Goal: Task Accomplishment & Management: Manage account settings

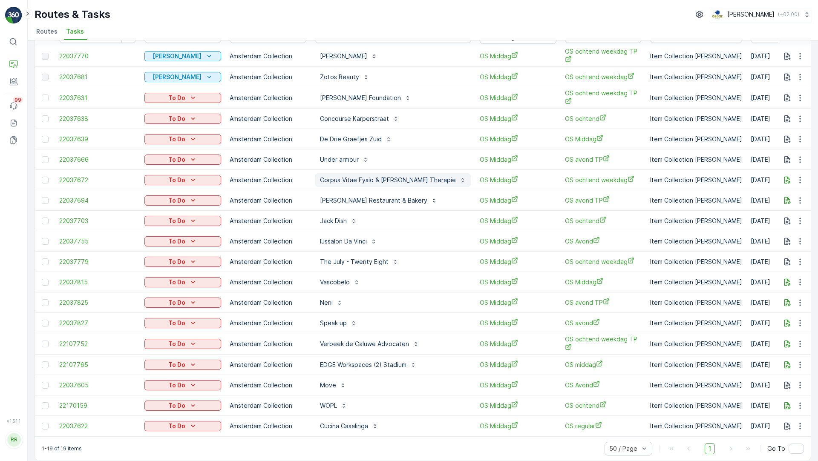
scroll to position [58, 0]
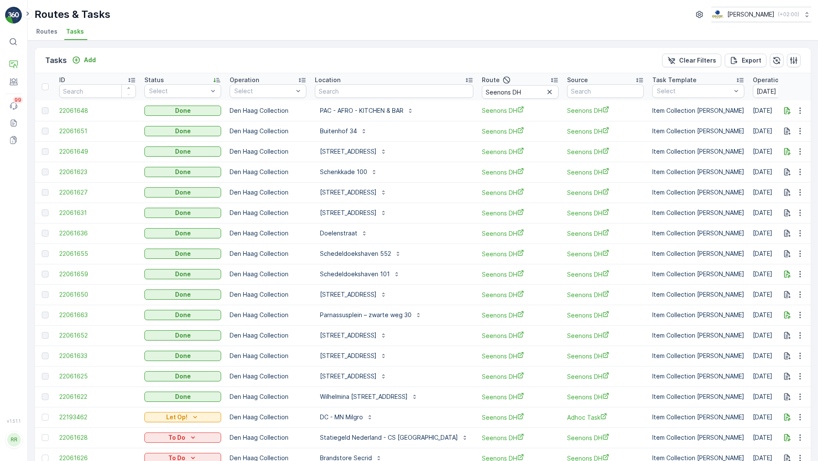
scroll to position [43, 0]
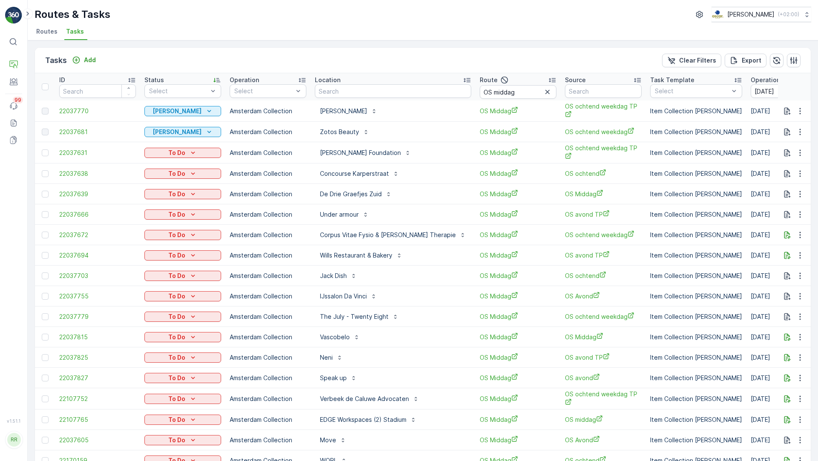
scroll to position [63, 0]
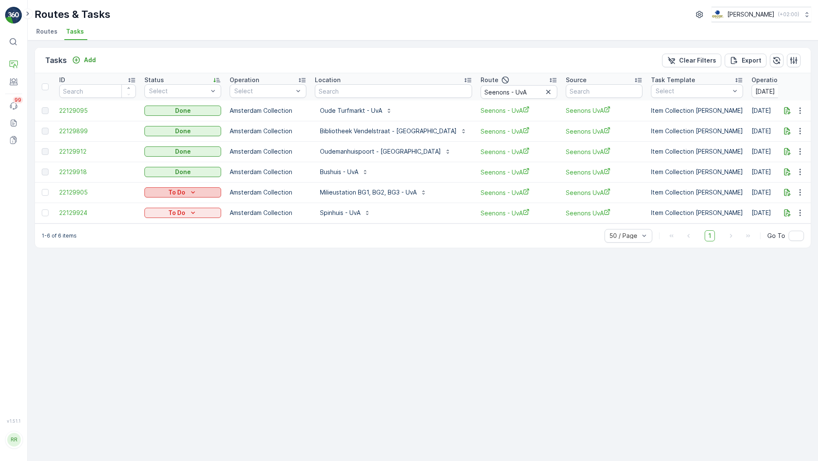
click at [197, 191] on div "To Do" at bounding box center [183, 192] width 70 height 9
click at [163, 229] on span "Done" at bounding box center [157, 229] width 15 height 9
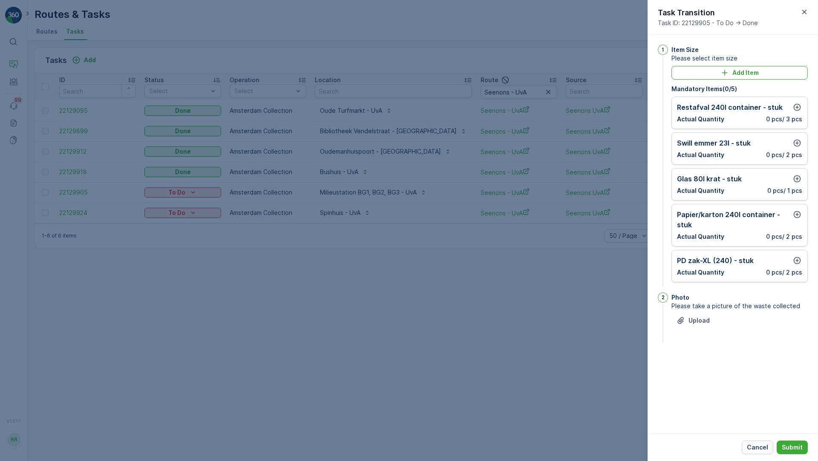
click at [757, 445] on p "Cancel" at bounding box center [757, 448] width 21 height 9
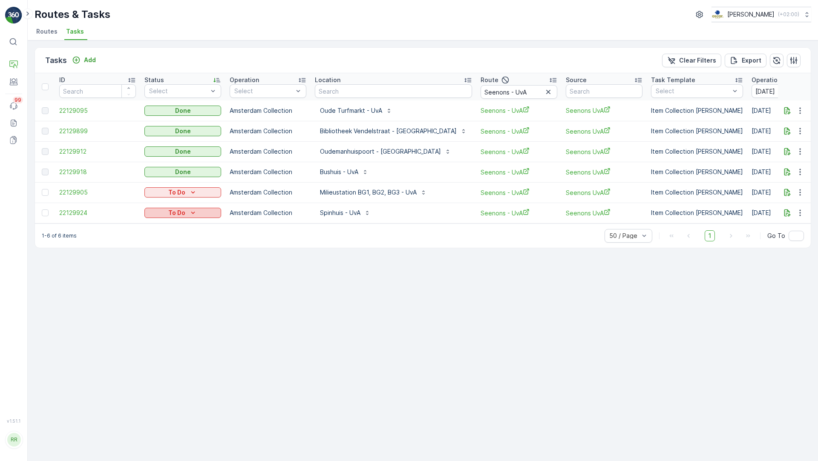
click at [182, 215] on p "To Do" at bounding box center [176, 213] width 17 height 9
click at [166, 248] on div "Done" at bounding box center [173, 249] width 54 height 12
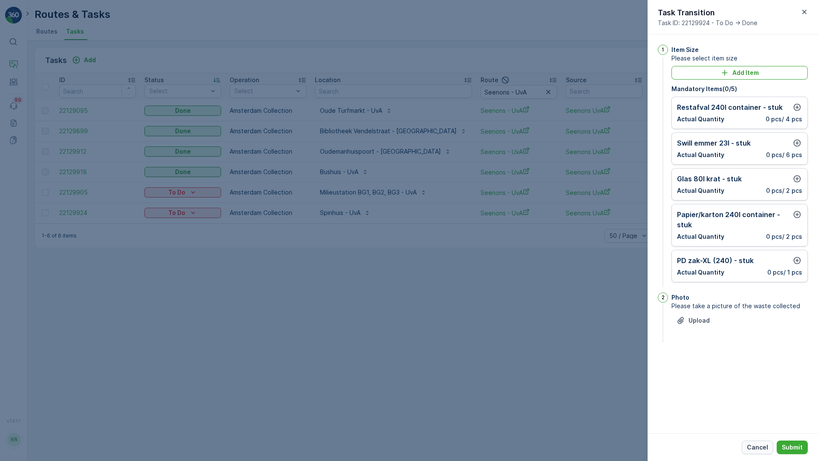
click at [762, 450] on p "Cancel" at bounding box center [757, 448] width 21 height 9
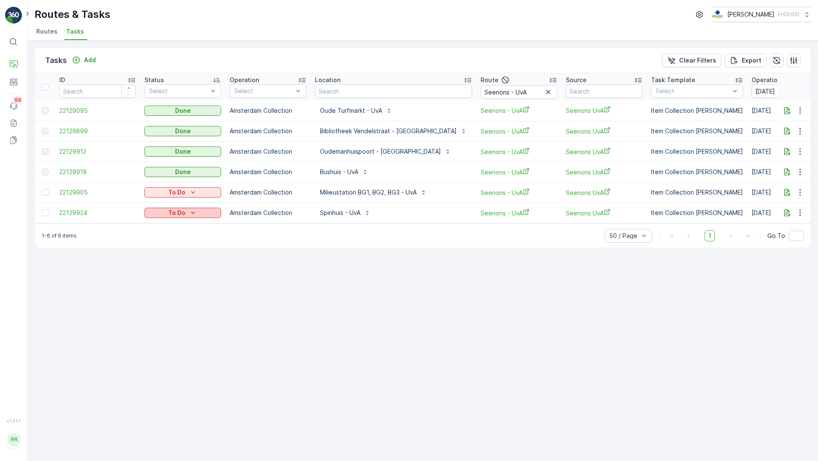
click at [195, 215] on icon "To Do" at bounding box center [193, 213] width 9 height 9
click at [159, 251] on span "Done" at bounding box center [157, 249] width 15 height 9
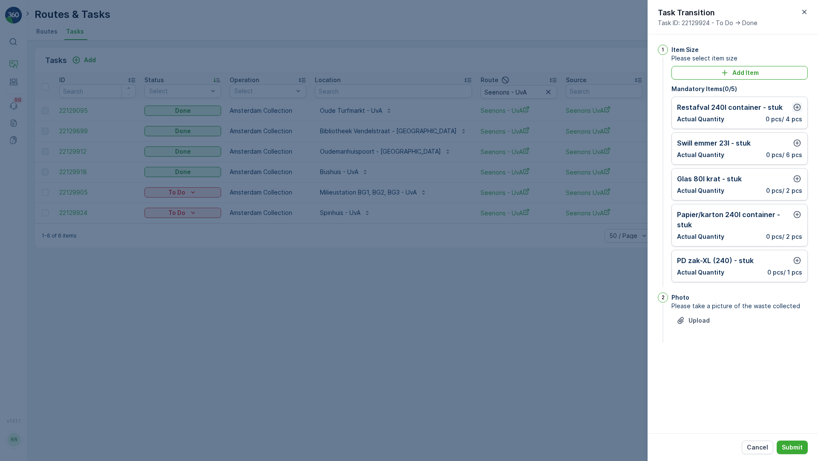
click at [797, 105] on icon "button" at bounding box center [797, 107] width 9 height 9
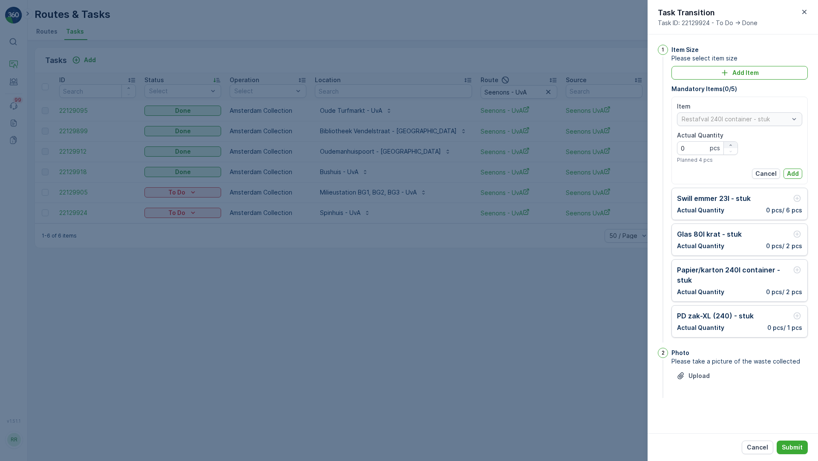
click at [732, 145] on icon "button" at bounding box center [730, 144] width 2 height 1
type Quantity "2"
click at [796, 170] on p "Add" at bounding box center [793, 174] width 12 height 9
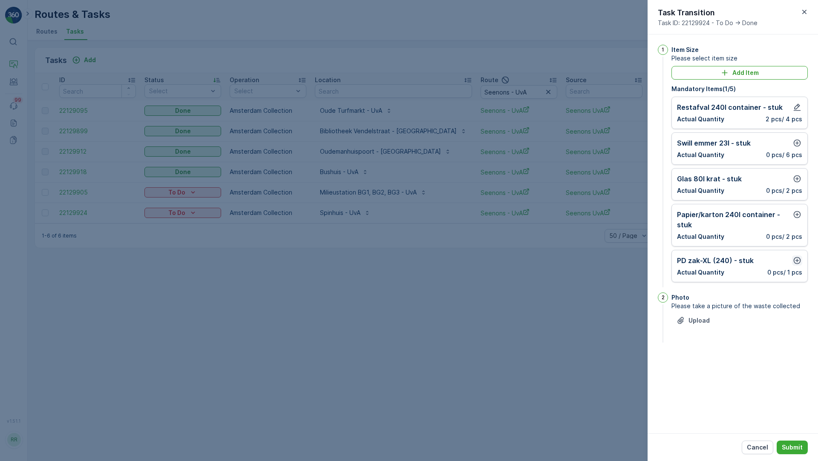
click at [795, 259] on icon "button" at bounding box center [797, 260] width 9 height 9
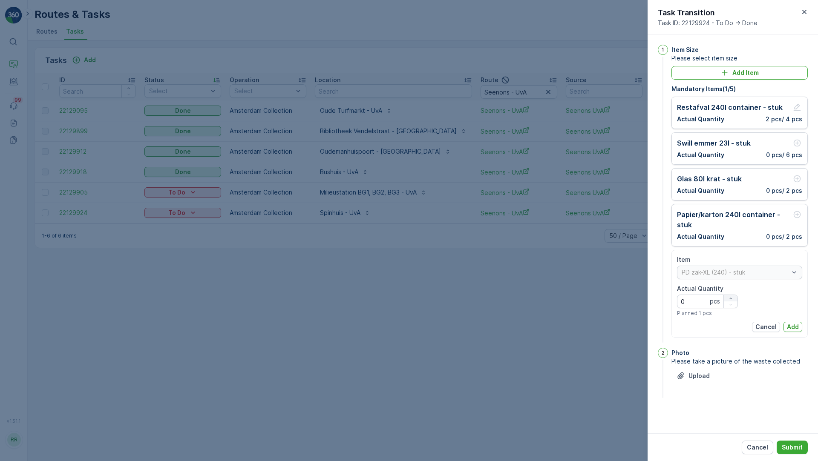
click at [730, 296] on icon "button" at bounding box center [730, 298] width 5 height 5
type Quantity "1"
click at [793, 326] on p "Add" at bounding box center [793, 327] width 12 height 9
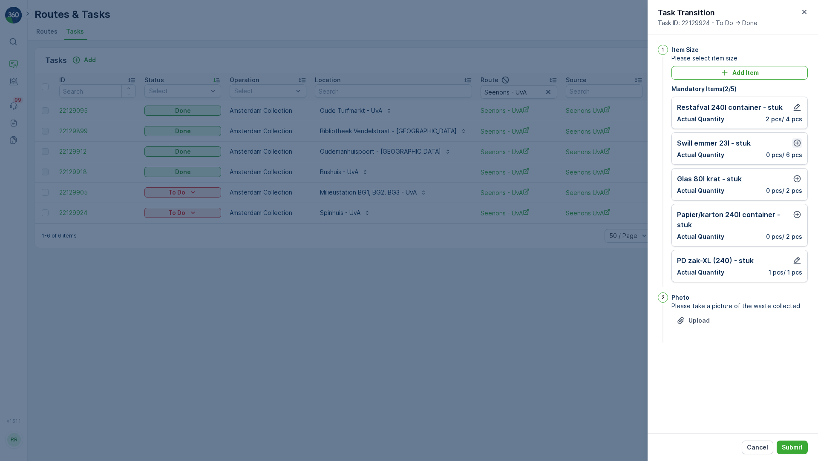
click at [796, 143] on icon "button" at bounding box center [797, 143] width 9 height 9
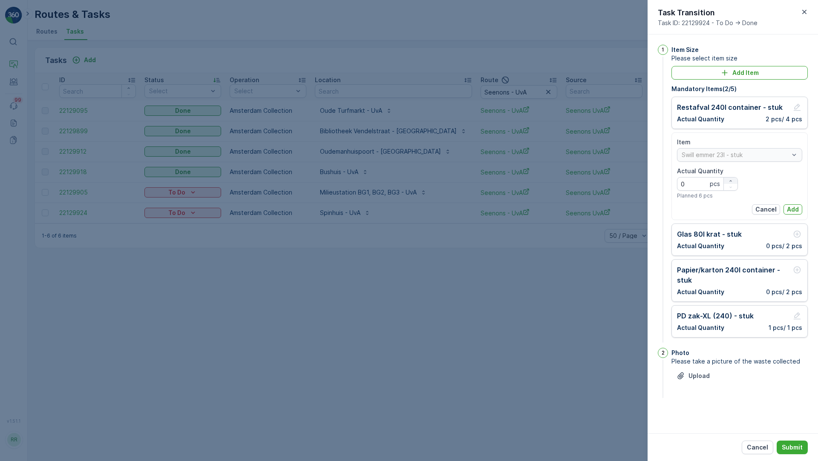
click at [733, 178] on button "button" at bounding box center [731, 181] width 14 height 6
type Quantity "3"
click at [797, 207] on p "Add" at bounding box center [793, 209] width 12 height 9
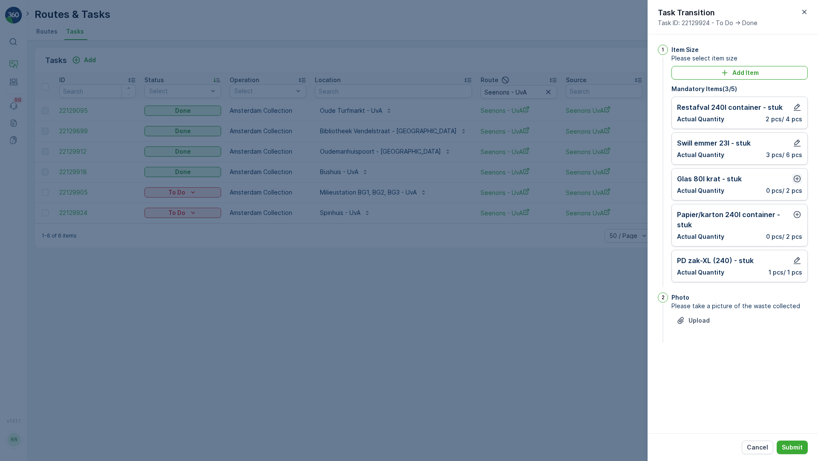
click at [797, 178] on icon "button" at bounding box center [797, 179] width 7 height 7
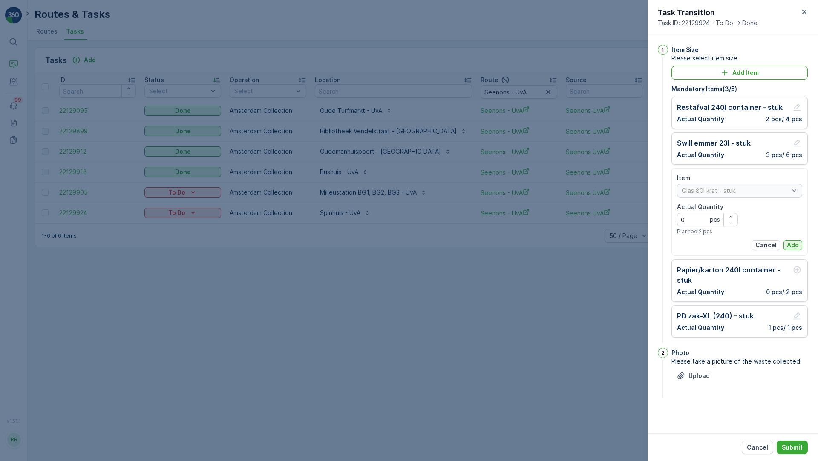
click at [797, 242] on p "Add" at bounding box center [793, 245] width 12 height 9
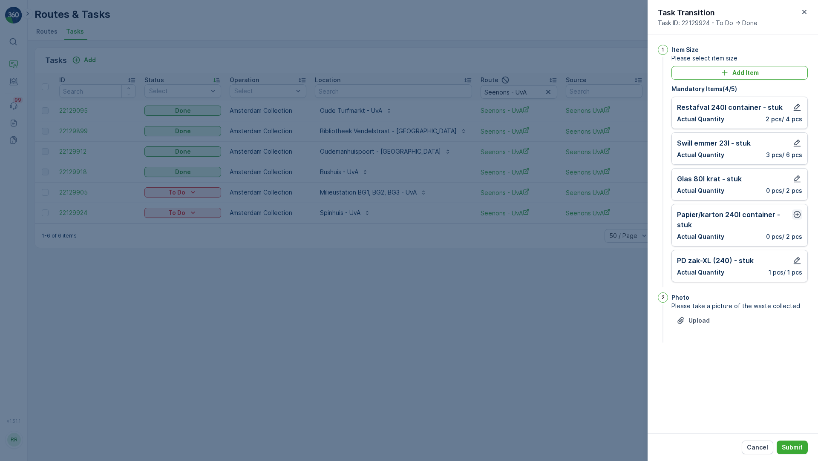
click at [797, 213] on icon "button" at bounding box center [797, 214] width 7 height 7
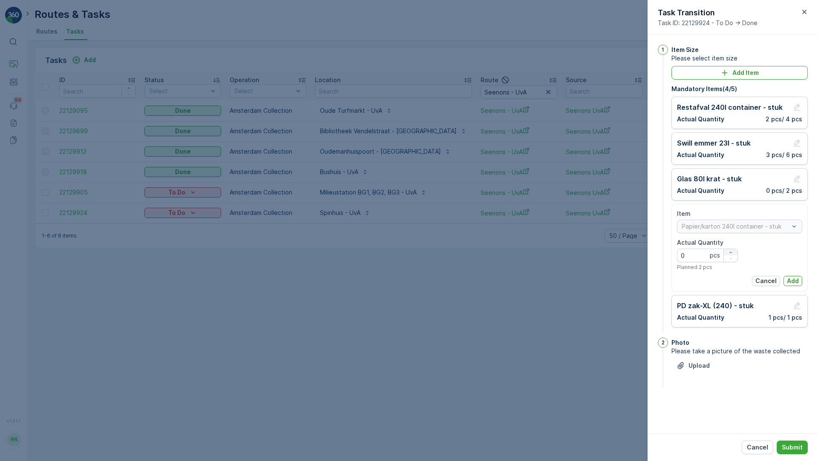
click at [729, 253] on icon "button" at bounding box center [730, 252] width 5 height 5
type Quantity "3"
click at [792, 279] on p "Add" at bounding box center [793, 281] width 12 height 9
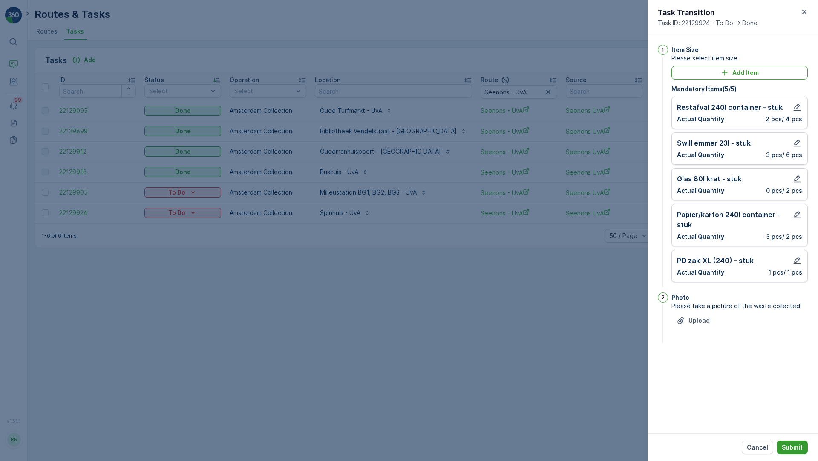
click at [792, 447] on p "Submit" at bounding box center [792, 448] width 21 height 9
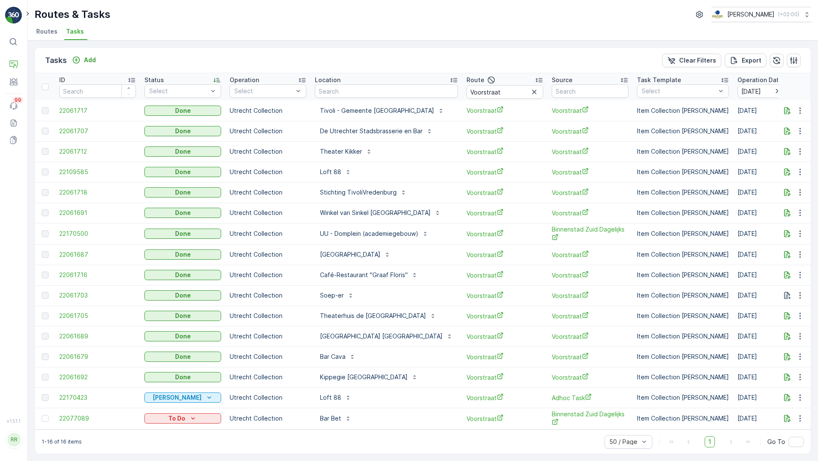
scroll to position [3, 0]
